Goal: Navigation & Orientation: Find specific page/section

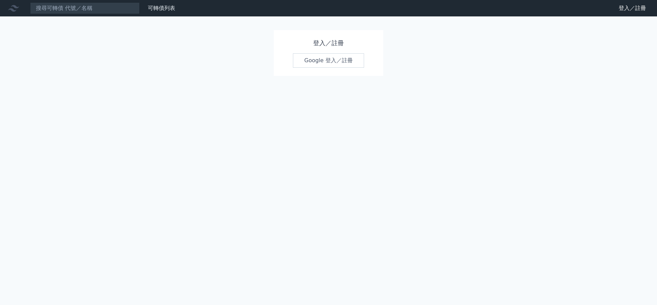
click at [326, 61] on link "Google 登入／註冊" at bounding box center [328, 60] width 71 height 14
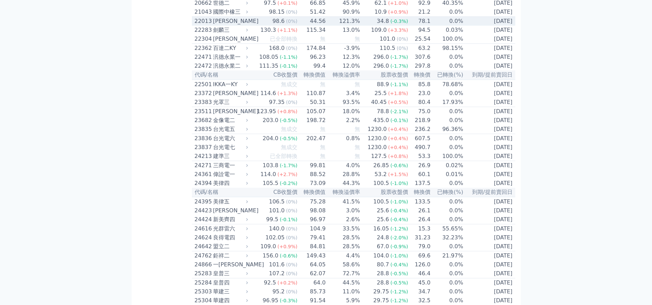
scroll to position [466, 0]
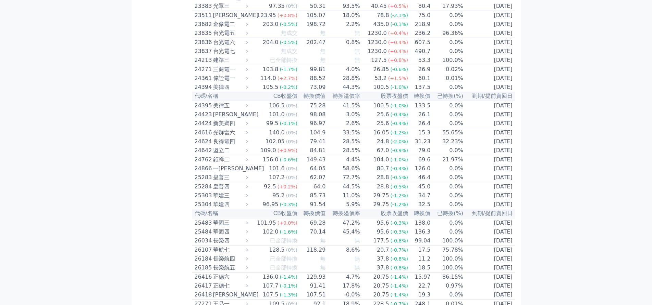
scroll to position [569, 0]
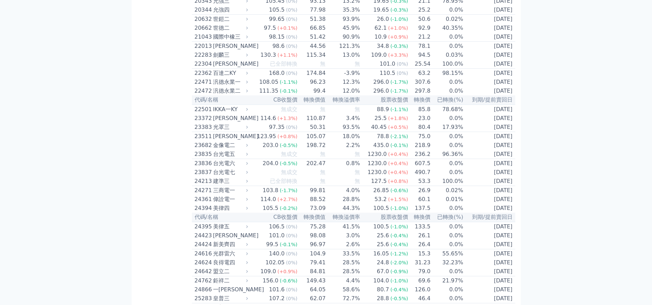
scroll to position [466, 0]
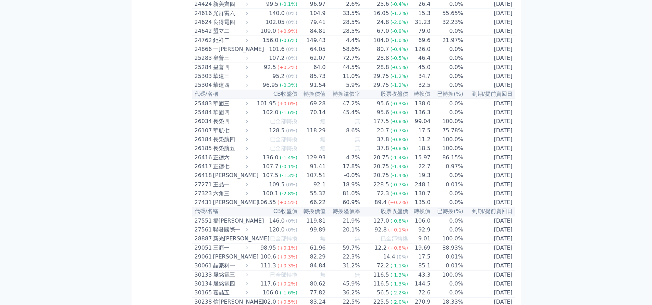
scroll to position [671, 0]
